Goal: Communication & Community: Share content

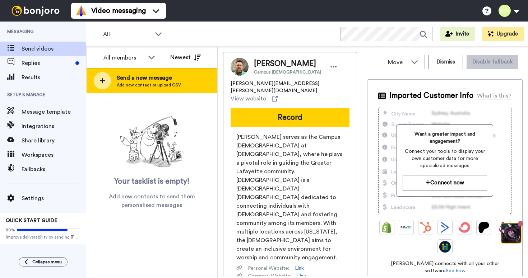
click at [140, 82] on span "Send a new message" at bounding box center [149, 78] width 64 height 9
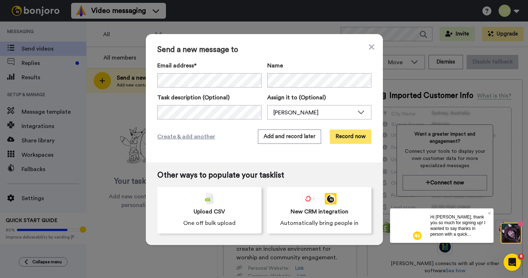
click at [356, 131] on button "Record now" at bounding box center [351, 137] width 42 height 14
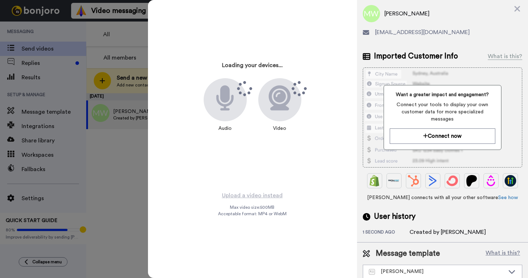
scroll to position [18, 0]
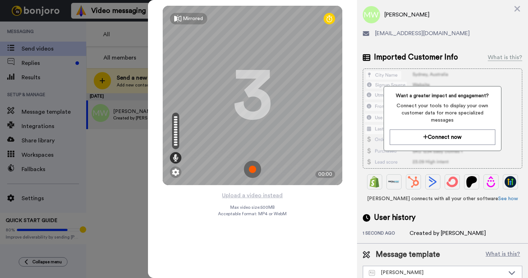
click at [251, 169] on img at bounding box center [252, 169] width 17 height 17
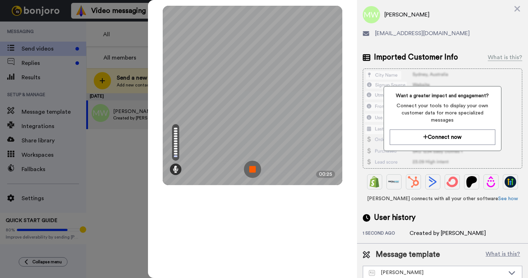
click at [254, 171] on img at bounding box center [252, 169] width 17 height 17
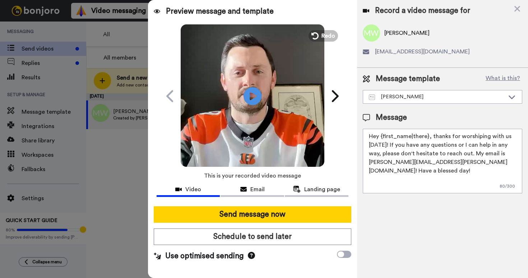
scroll to position [0, 0]
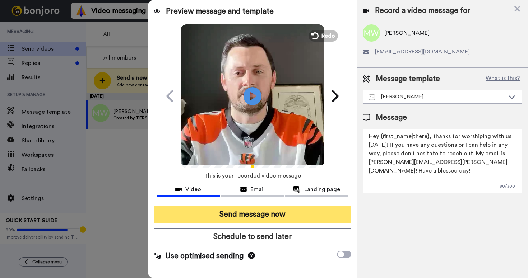
click at [280, 212] on button "Send message now" at bounding box center [253, 215] width 198 height 17
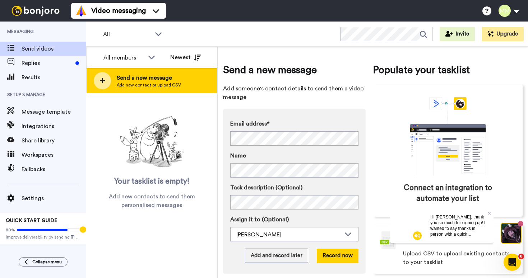
click at [153, 86] on span "Add new contact or upload CSV" at bounding box center [149, 85] width 64 height 6
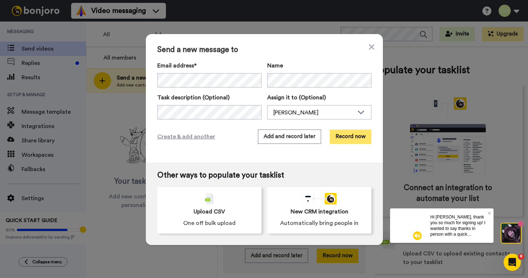
click at [350, 137] on button "Record now" at bounding box center [351, 137] width 42 height 14
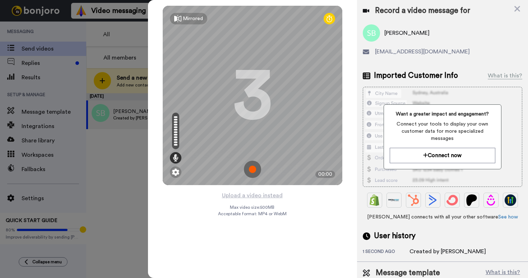
click at [252, 168] on img at bounding box center [252, 169] width 17 height 17
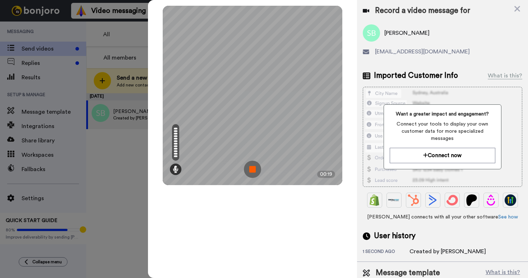
click at [248, 170] on img at bounding box center [252, 169] width 17 height 17
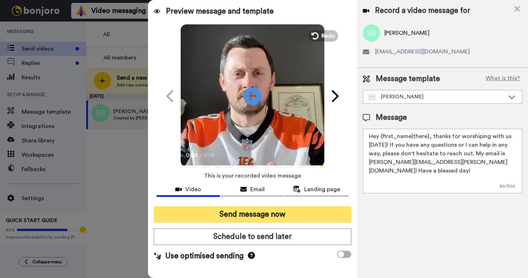
click at [259, 215] on button "Send message now" at bounding box center [253, 215] width 198 height 17
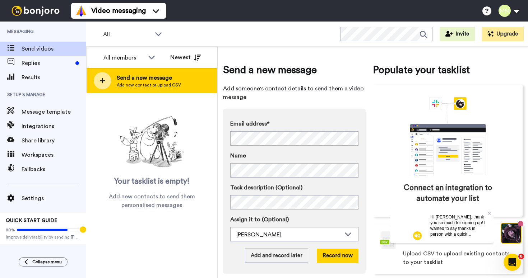
click at [188, 90] on div "Send a new message Add new contact or upload CSV" at bounding box center [152, 80] width 130 height 25
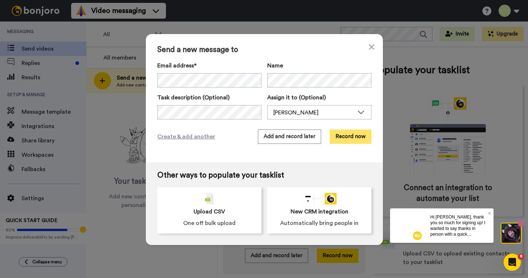
click at [339, 135] on button "Record now" at bounding box center [351, 137] width 42 height 14
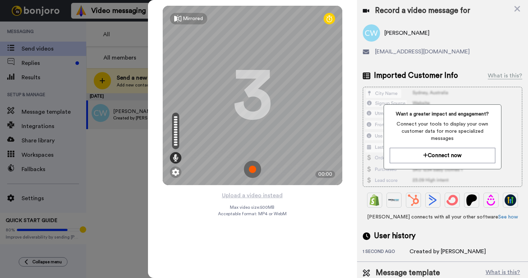
click at [251, 171] on img at bounding box center [252, 169] width 17 height 17
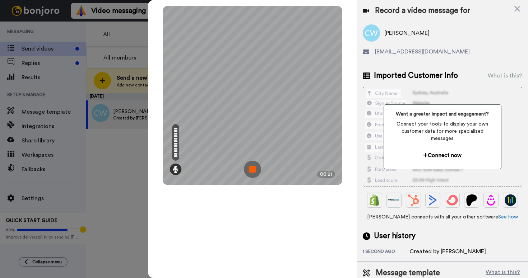
click at [247, 170] on img at bounding box center [252, 169] width 17 height 17
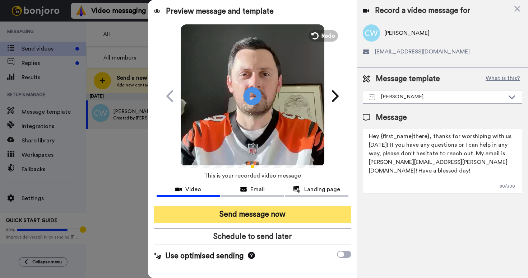
click at [260, 215] on button "Send message now" at bounding box center [253, 215] width 198 height 17
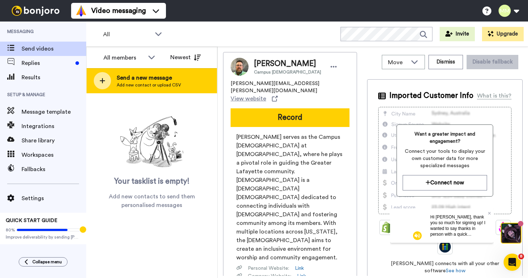
click at [127, 74] on span "Send a new message" at bounding box center [149, 78] width 64 height 9
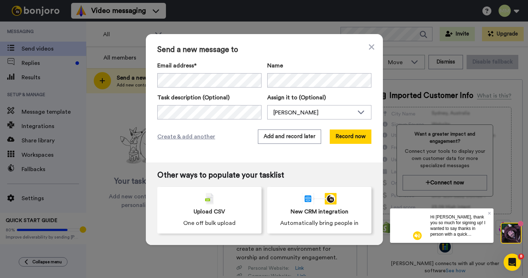
click at [236, 141] on div "Create & add another Add and record later Record now" at bounding box center [264, 137] width 214 height 14
click at [362, 133] on button "Record now" at bounding box center [351, 137] width 42 height 14
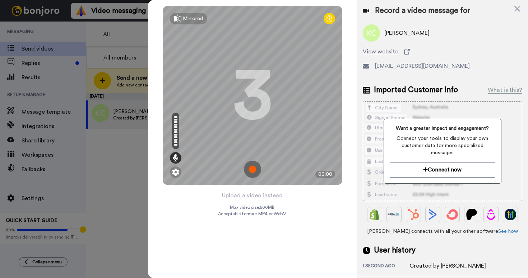
click at [253, 169] on img at bounding box center [252, 169] width 17 height 17
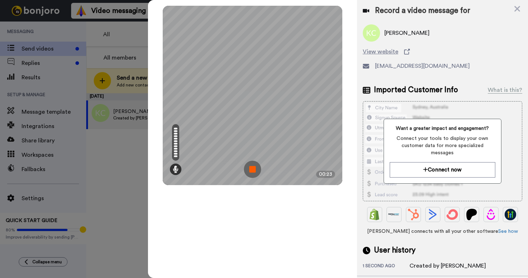
click at [251, 165] on img at bounding box center [252, 169] width 17 height 17
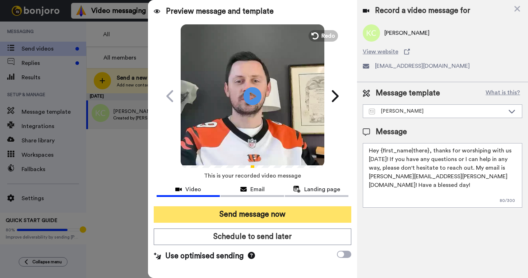
click at [289, 216] on button "Send message now" at bounding box center [253, 215] width 198 height 17
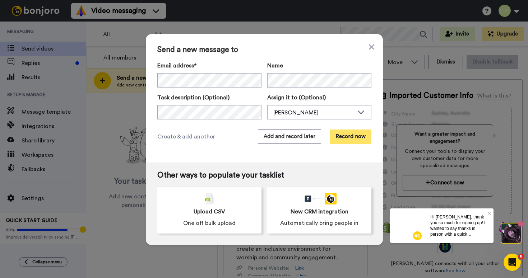
click at [358, 135] on button "Record now" at bounding box center [351, 137] width 42 height 14
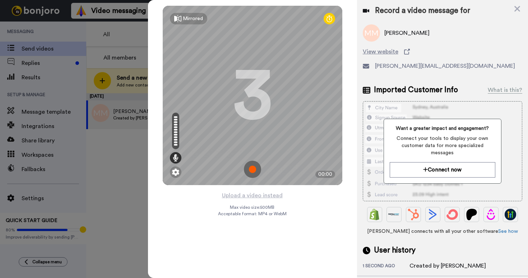
click at [250, 167] on img at bounding box center [252, 169] width 17 height 17
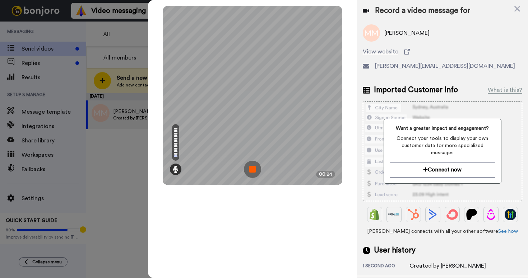
click at [251, 171] on img at bounding box center [252, 169] width 17 height 17
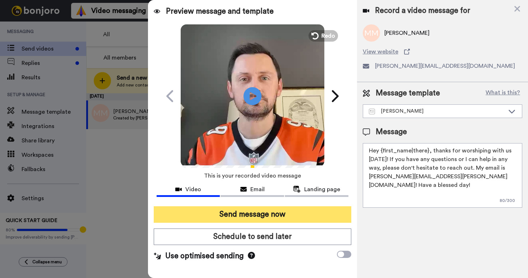
click at [257, 211] on button "Send message now" at bounding box center [253, 215] width 198 height 17
